Goal: Information Seeking & Learning: Learn about a topic

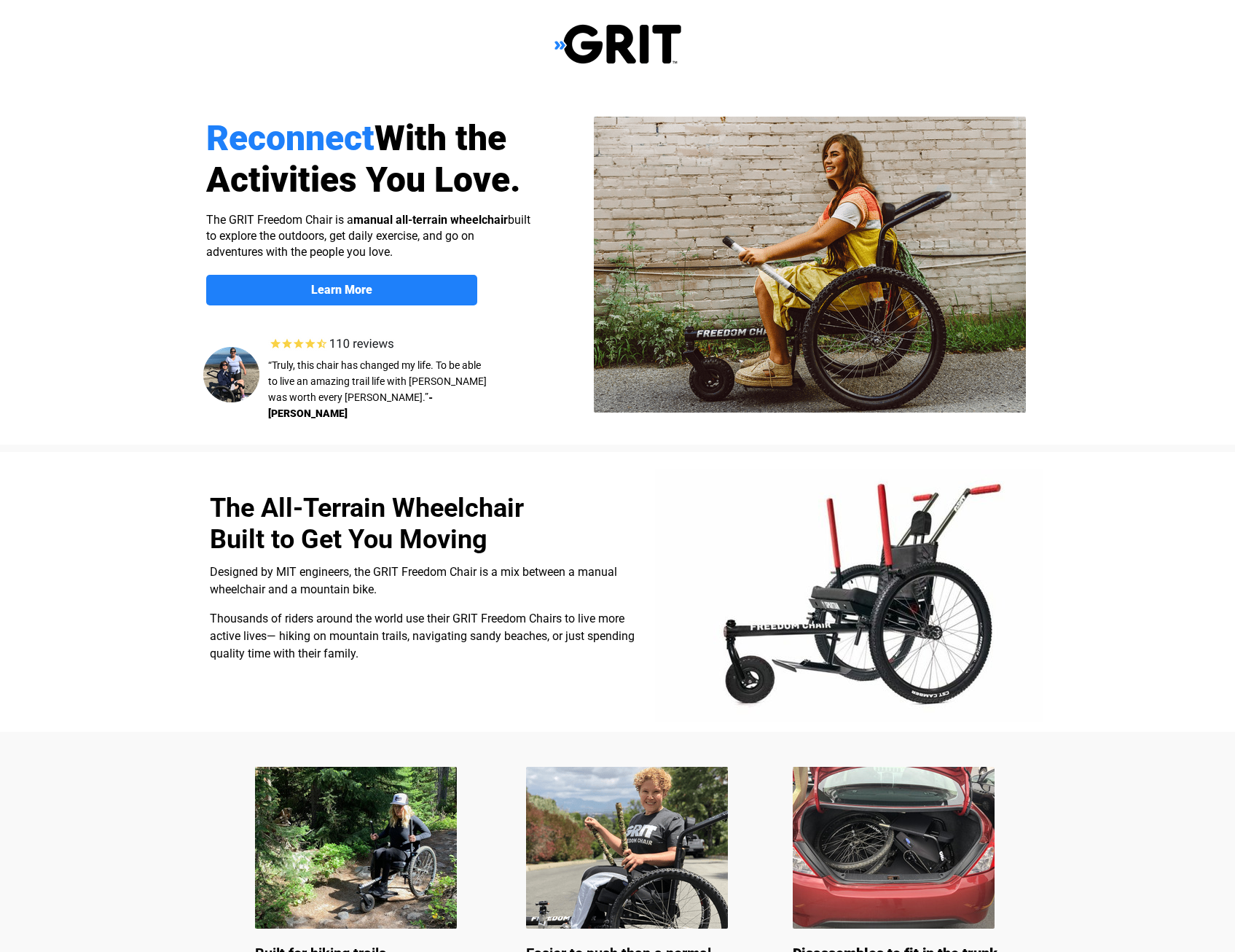
select select "US"
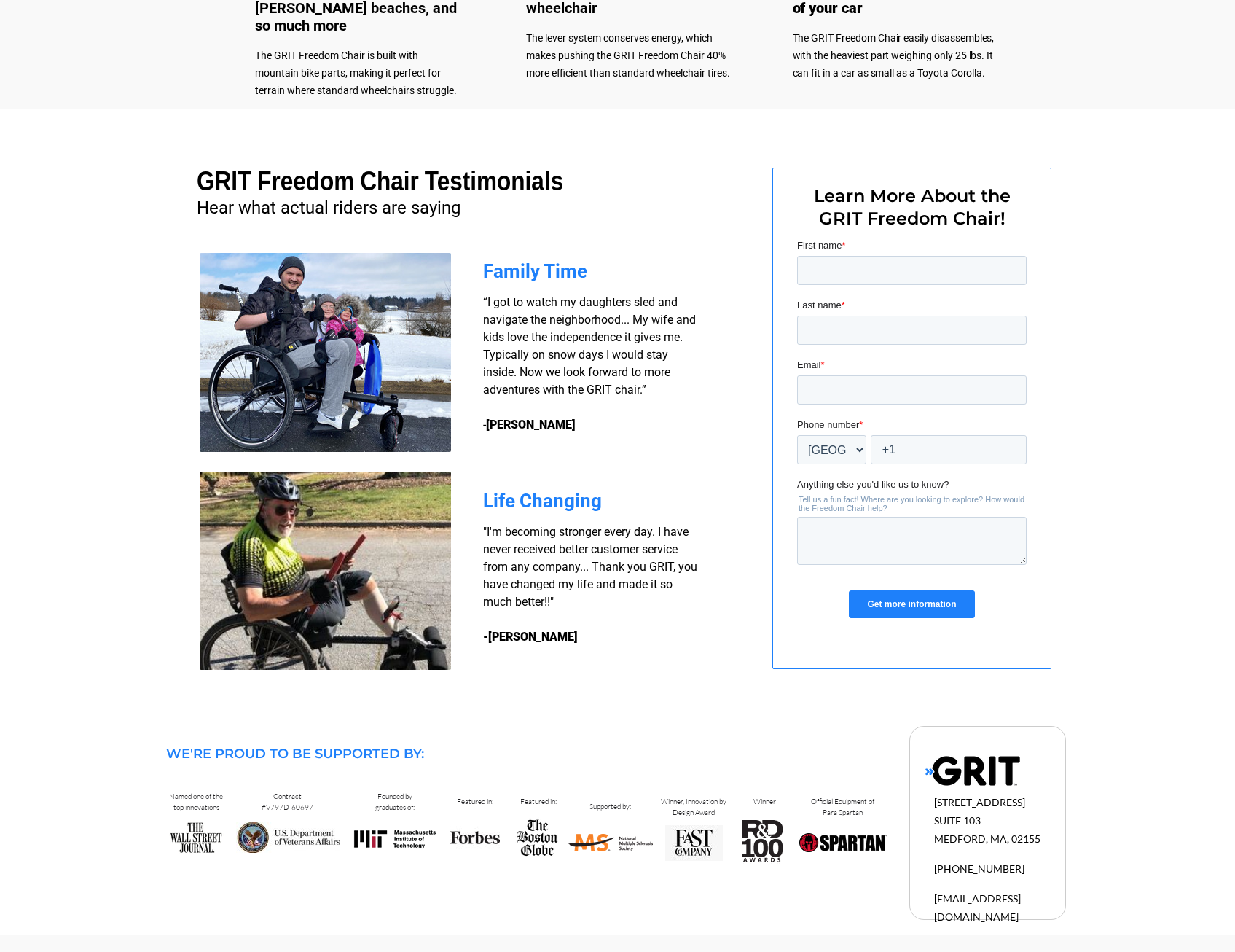
scroll to position [744, 0]
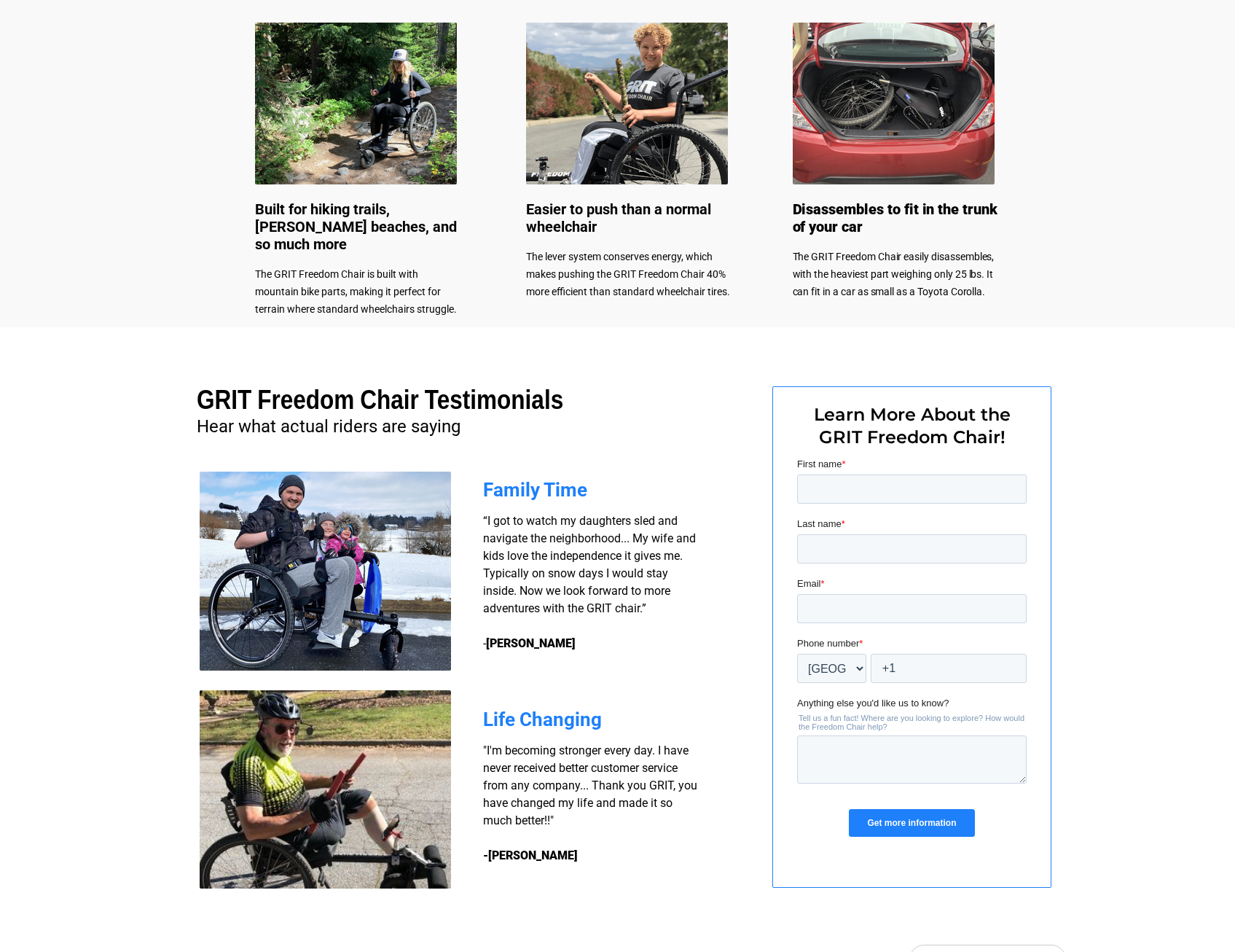
click at [388, 697] on img at bounding box center [325, 789] width 252 height 199
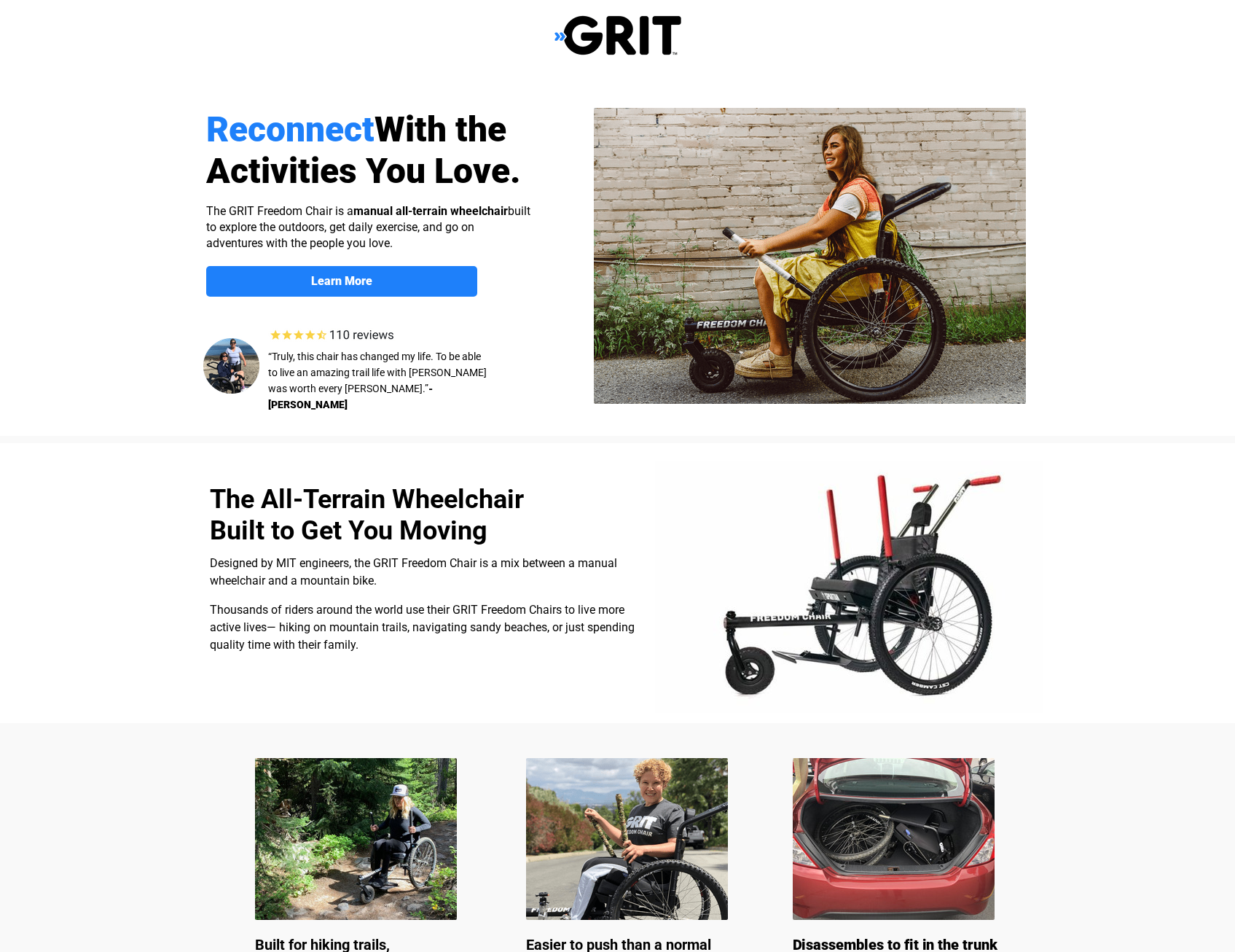
scroll to position [0, 0]
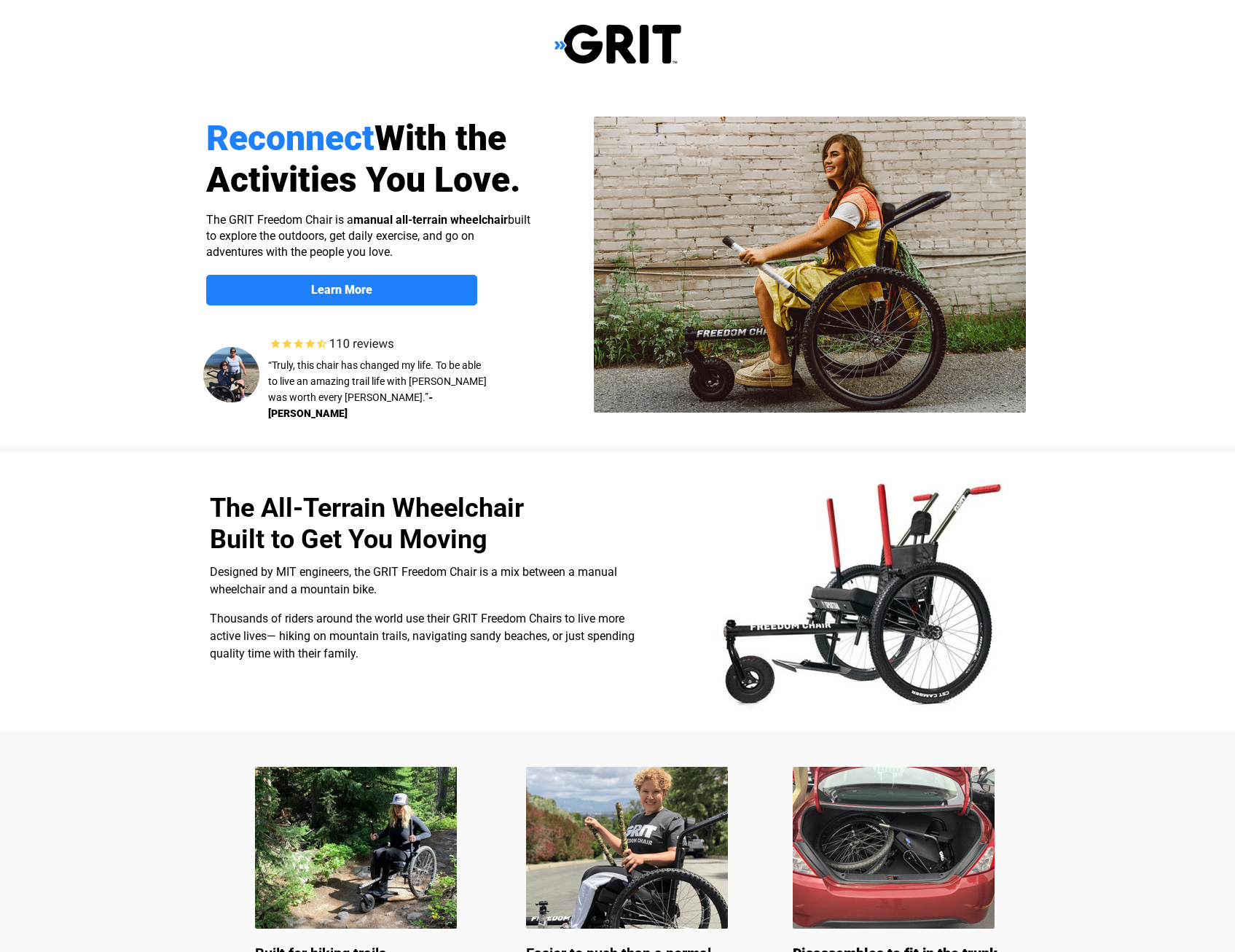
click at [255, 371] on img at bounding box center [231, 375] width 56 height 56
click at [341, 291] on strong "Learn More" at bounding box center [341, 290] width 61 height 14
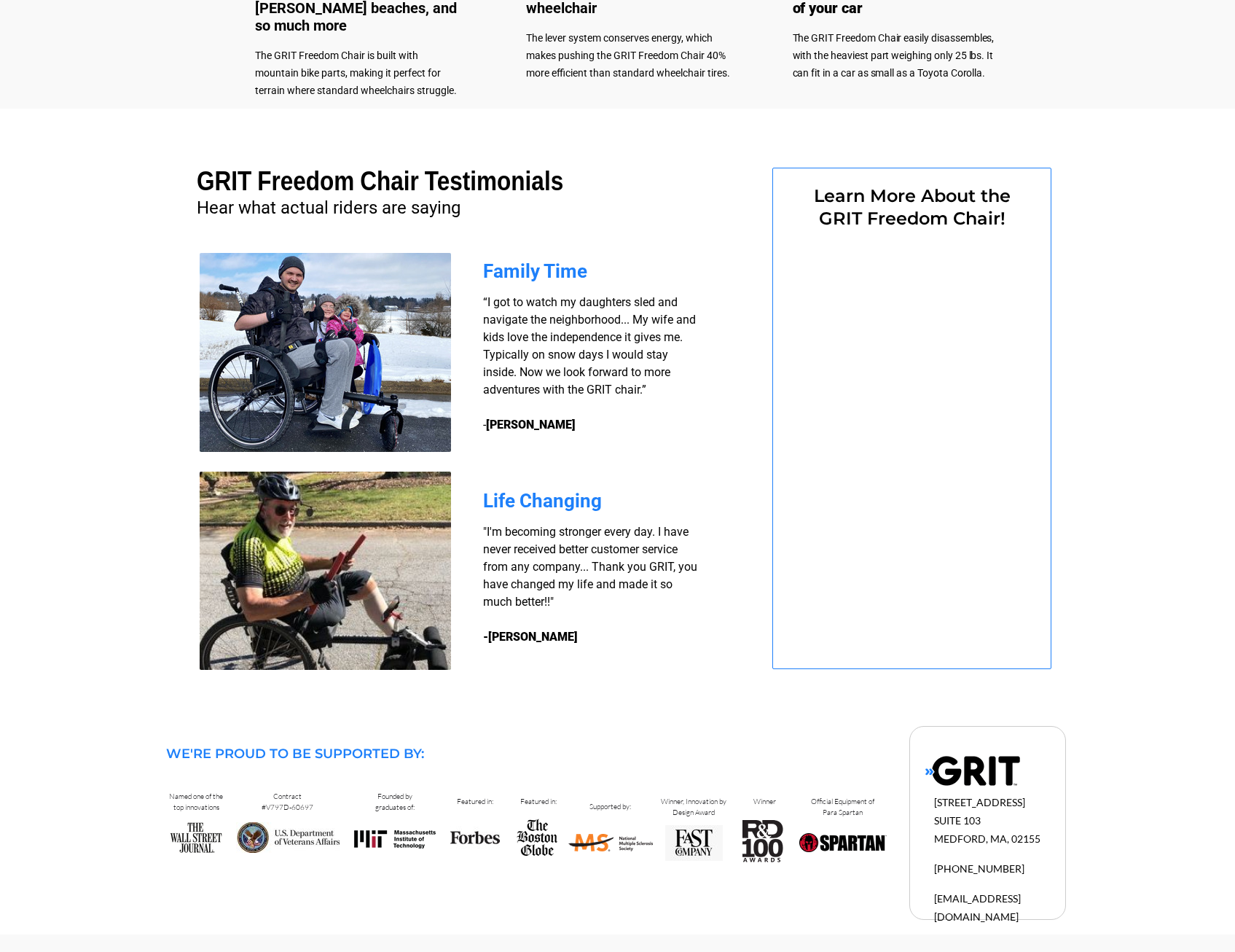
select select "US"
